Goal: Information Seeking & Learning: Learn about a topic

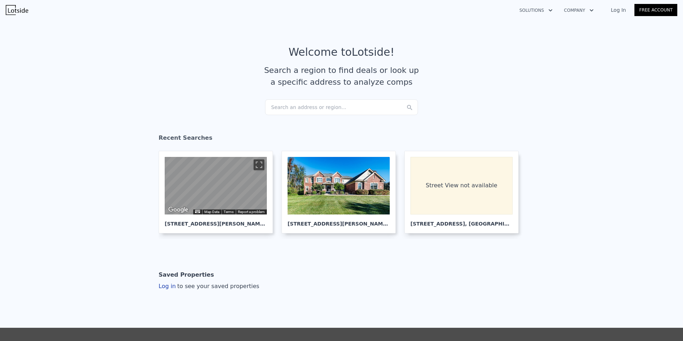
click at [303, 103] on div "Search an address or region..." at bounding box center [341, 107] width 153 height 16
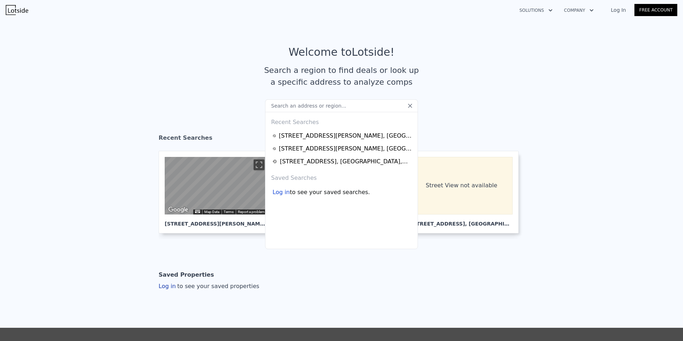
click at [300, 106] on input "text" at bounding box center [341, 105] width 153 height 13
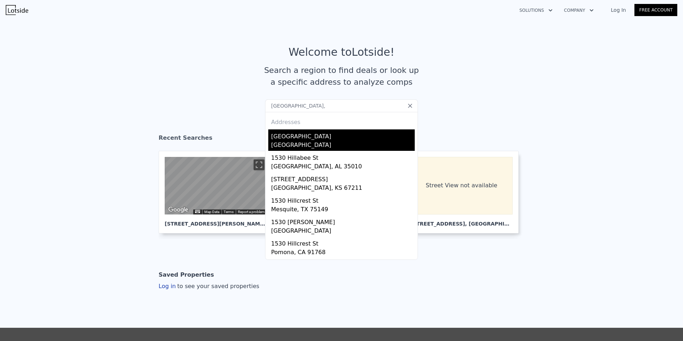
type input "[GEOGRAPHIC_DATA],"
click at [295, 144] on div "[GEOGRAPHIC_DATA]" at bounding box center [343, 146] width 144 height 10
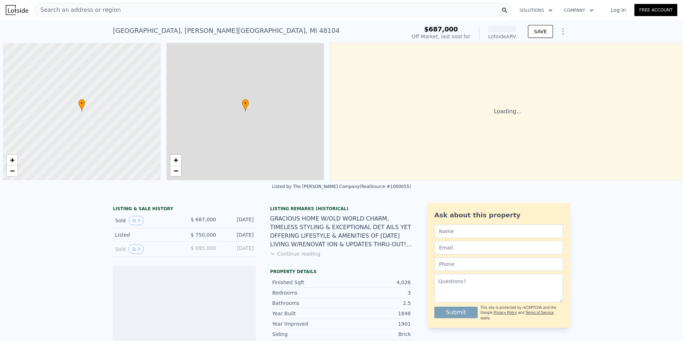
scroll to position [0, 3]
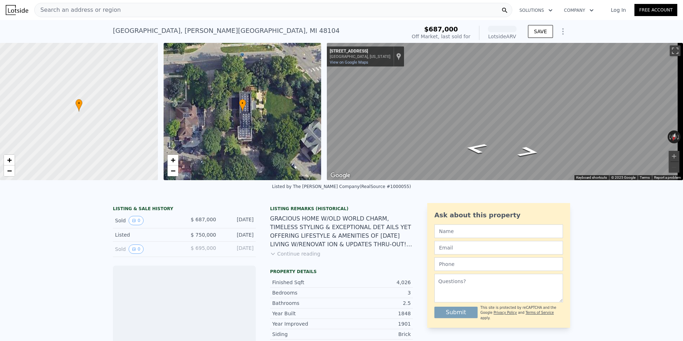
click at [294, 257] on button "Continue reading" at bounding box center [295, 253] width 50 height 7
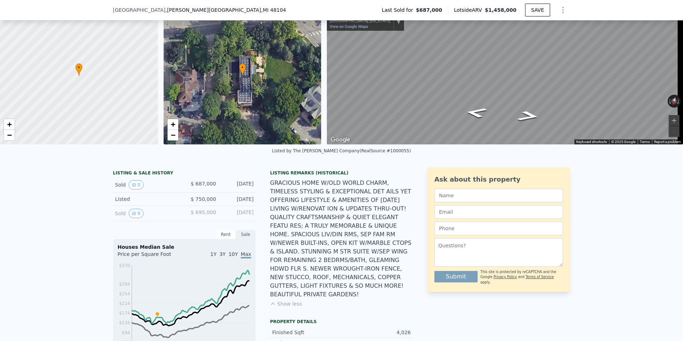
scroll to position [3, 0]
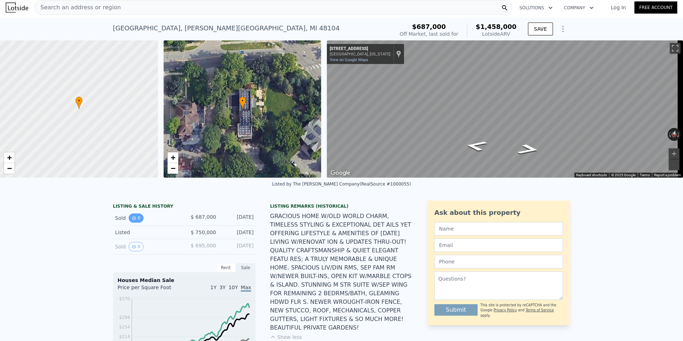
click at [136, 223] on button "0" at bounding box center [136, 217] width 15 height 9
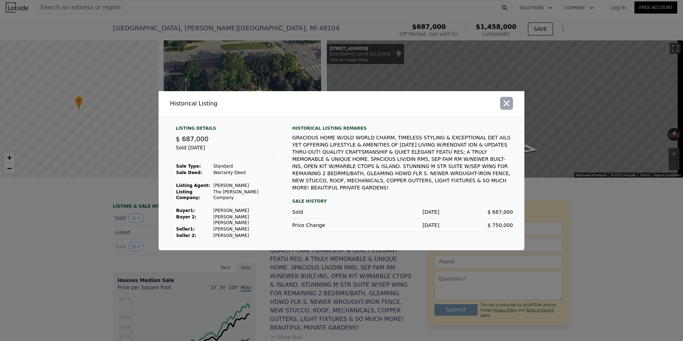
click at [507, 108] on icon "button" at bounding box center [507, 103] width 10 height 10
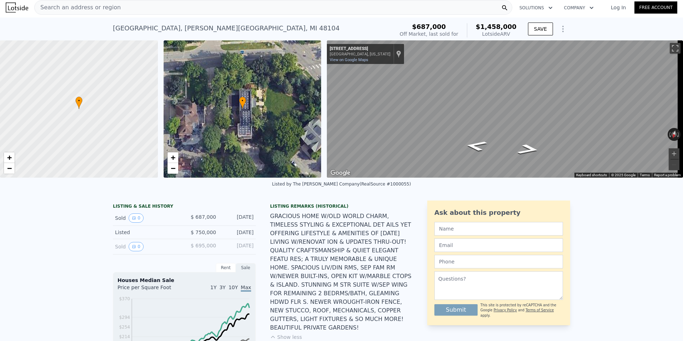
scroll to position [0, 0]
